Goal: Task Accomplishment & Management: Use online tool/utility

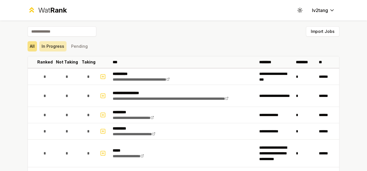
click at [54, 43] on button "In Progress" at bounding box center [52, 46] width 27 height 10
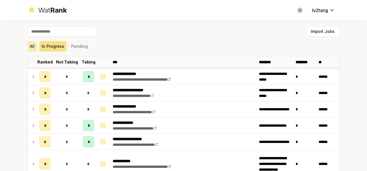
click at [30, 47] on button "All" at bounding box center [32, 46] width 9 height 10
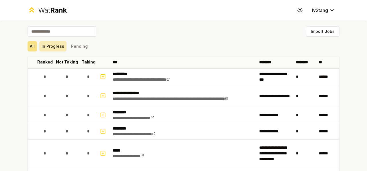
click at [45, 46] on button "In Progress" at bounding box center [52, 46] width 27 height 10
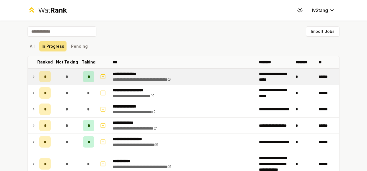
click at [31, 81] on td at bounding box center [32, 77] width 9 height 16
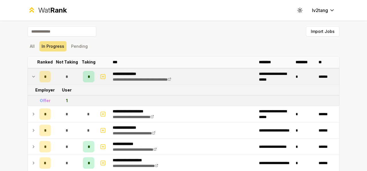
click at [31, 79] on icon at bounding box center [33, 76] width 5 height 7
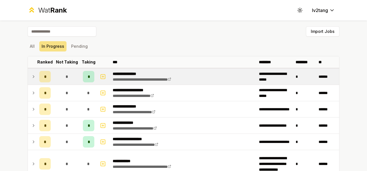
click at [32, 82] on td at bounding box center [32, 77] width 9 height 16
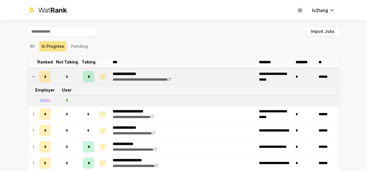
click at [28, 75] on td at bounding box center [32, 77] width 9 height 16
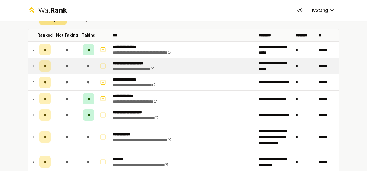
scroll to position [57, 0]
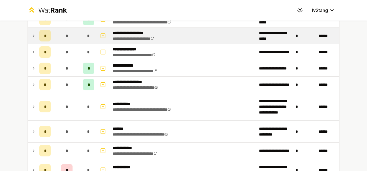
click at [34, 85] on td at bounding box center [32, 85] width 9 height 16
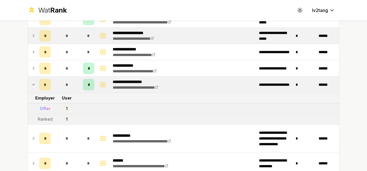
click at [34, 85] on td at bounding box center [32, 85] width 9 height 16
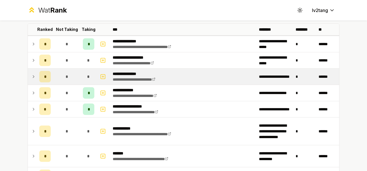
scroll to position [29, 0]
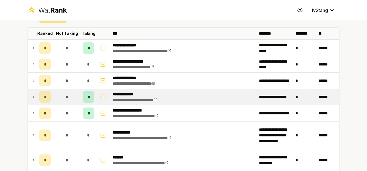
click at [31, 94] on icon at bounding box center [33, 97] width 5 height 7
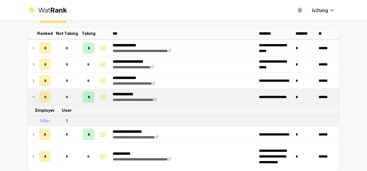
click at [32, 95] on icon at bounding box center [33, 97] width 5 height 7
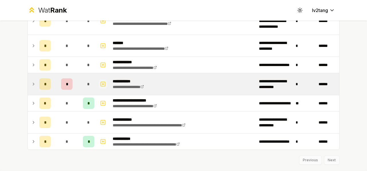
scroll to position [0, 0]
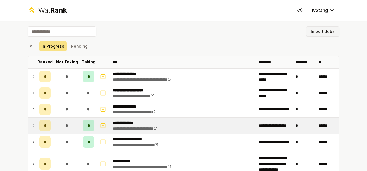
click at [330, 28] on button "Import Jobs" at bounding box center [323, 31] width 34 height 10
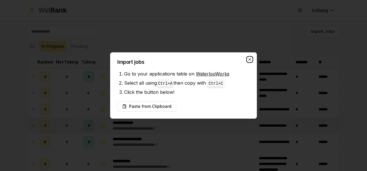
click at [249, 59] on icon "button" at bounding box center [249, 59] width 5 height 5
